Goal: Find specific page/section: Find specific page/section

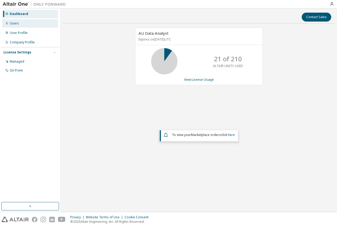
click at [6, 22] on icon at bounding box center [6, 23] width 3 height 3
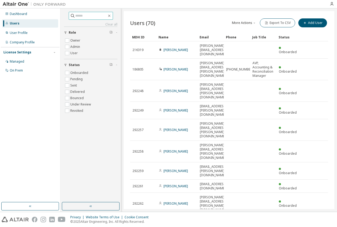
click at [91, 15] on input "text" at bounding box center [91, 15] width 32 height 5
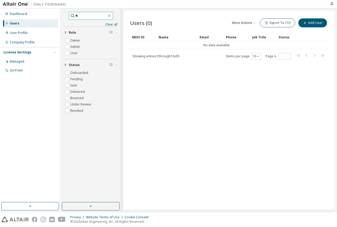
type input "*"
type input "*****"
